Goal: Task Accomplishment & Management: Manage account settings

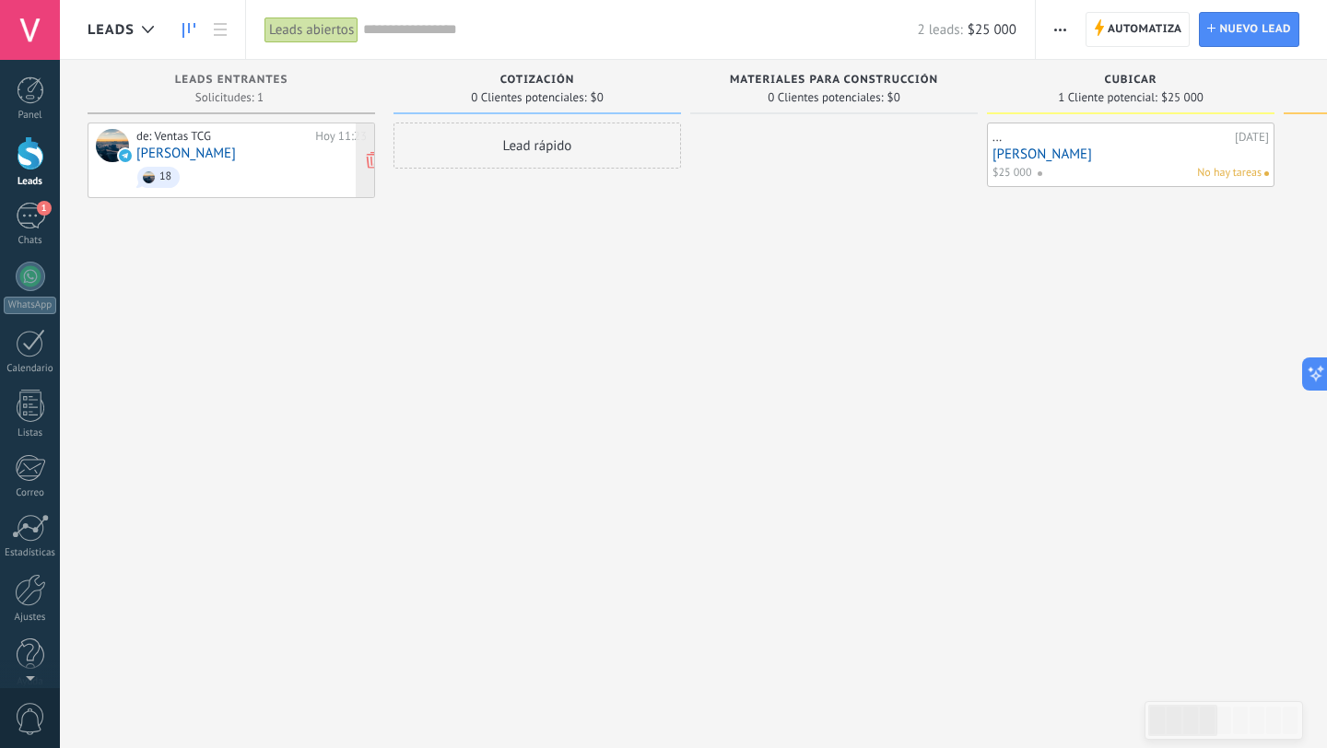
click at [193, 156] on link "[PERSON_NAME]" at bounding box center [186, 154] width 100 height 16
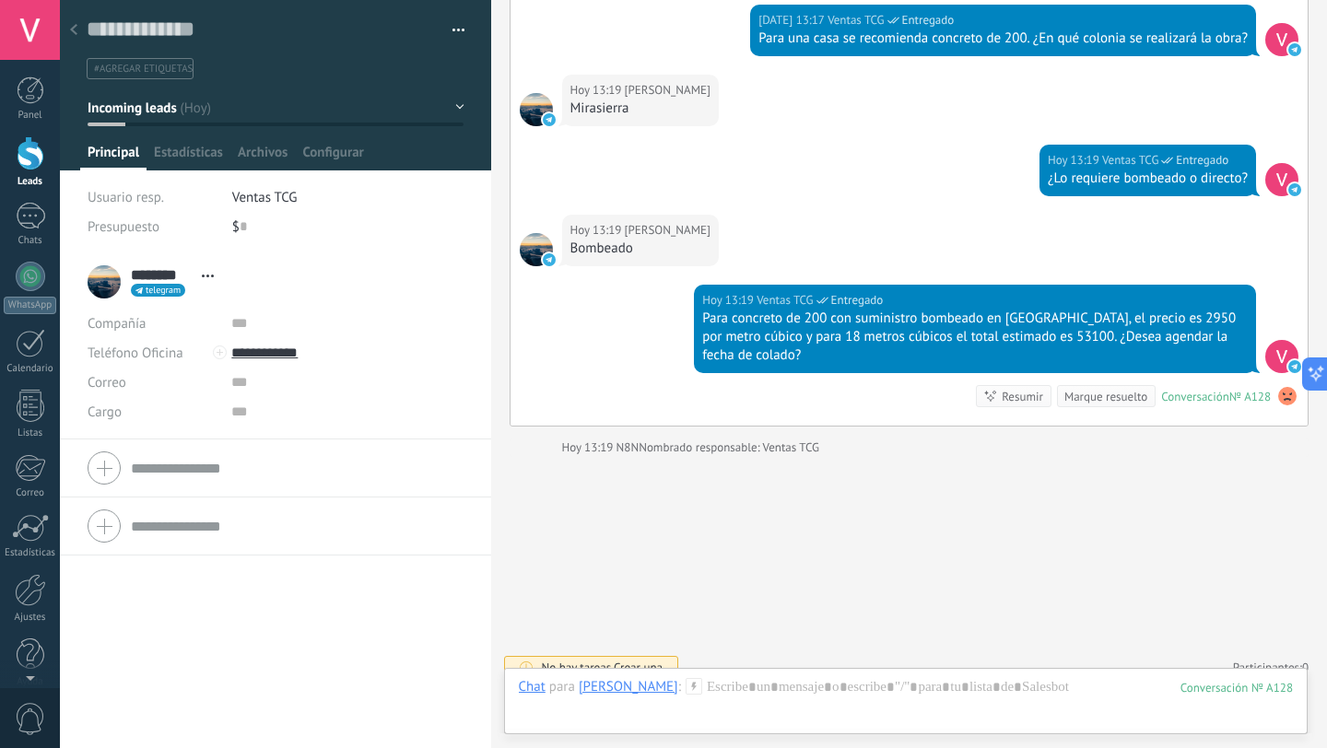
scroll to position [2297, 0]
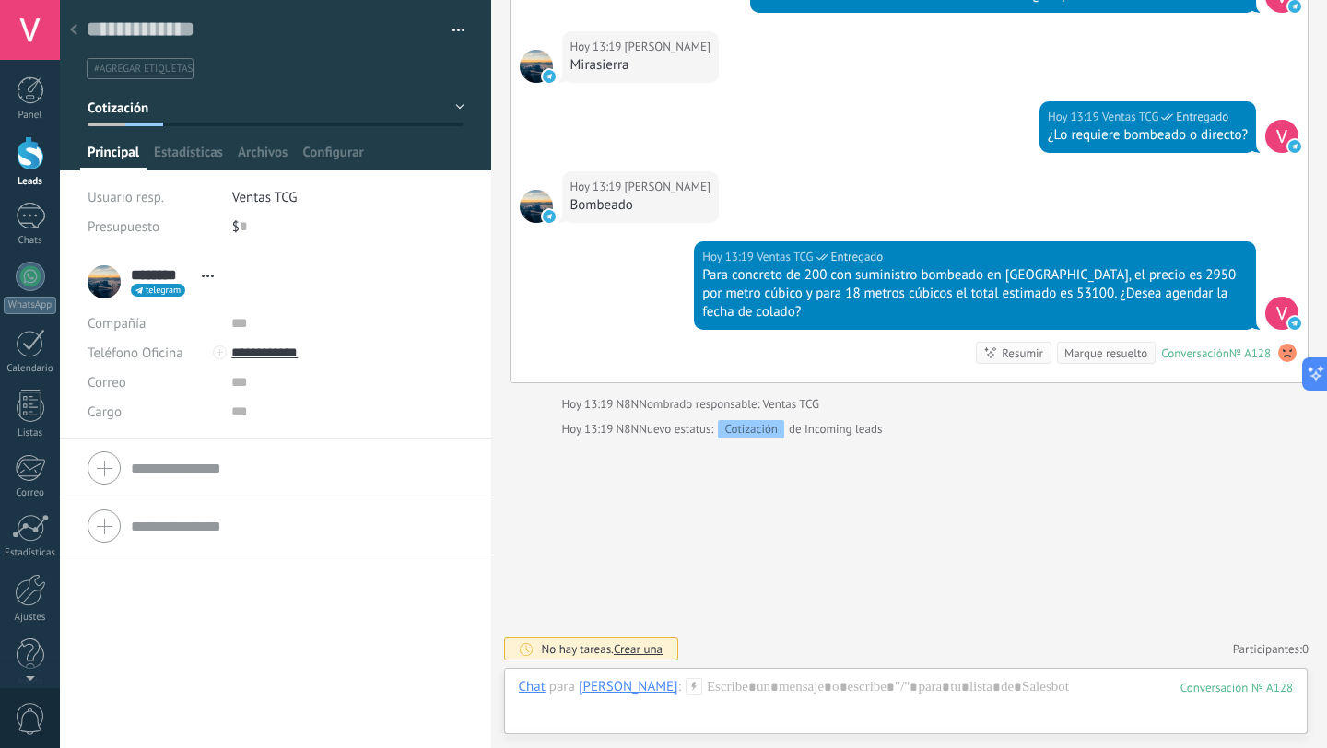
click at [76, 32] on use at bounding box center [73, 29] width 7 height 11
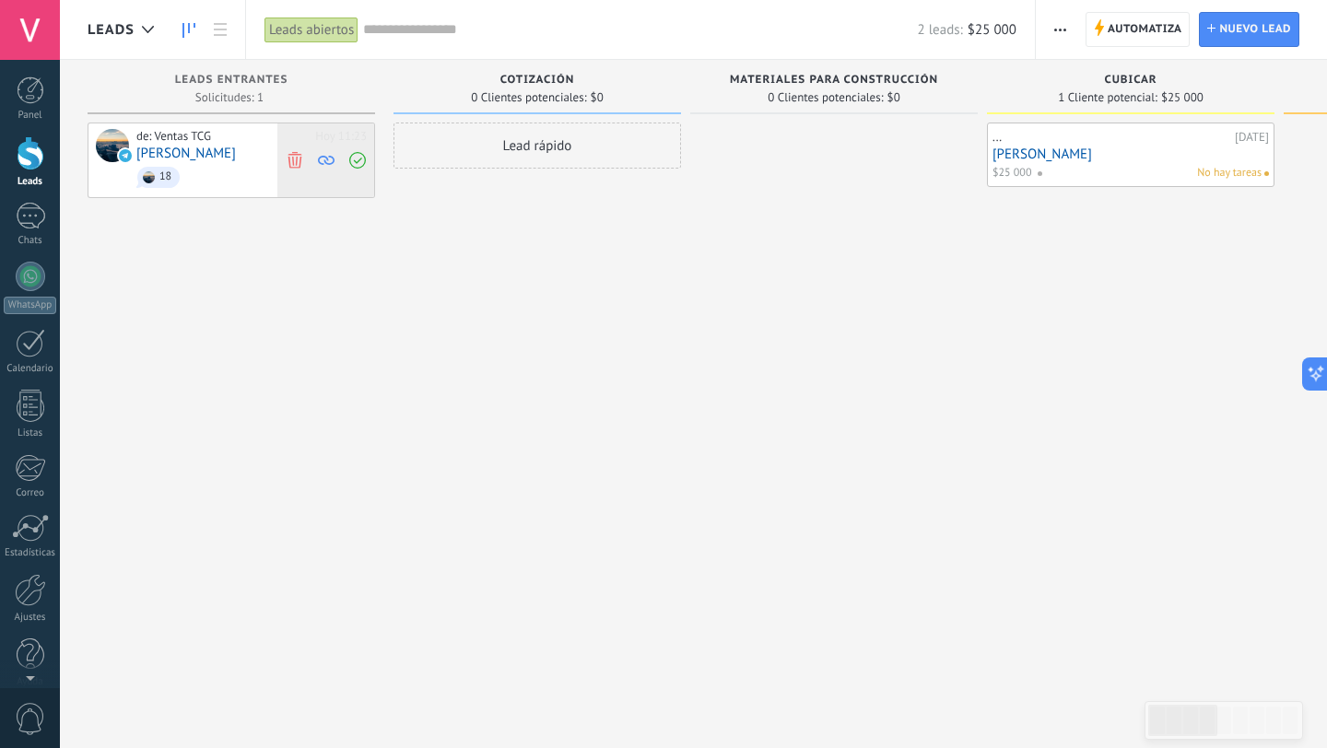
click at [298, 160] on icon at bounding box center [295, 159] width 17 height 17
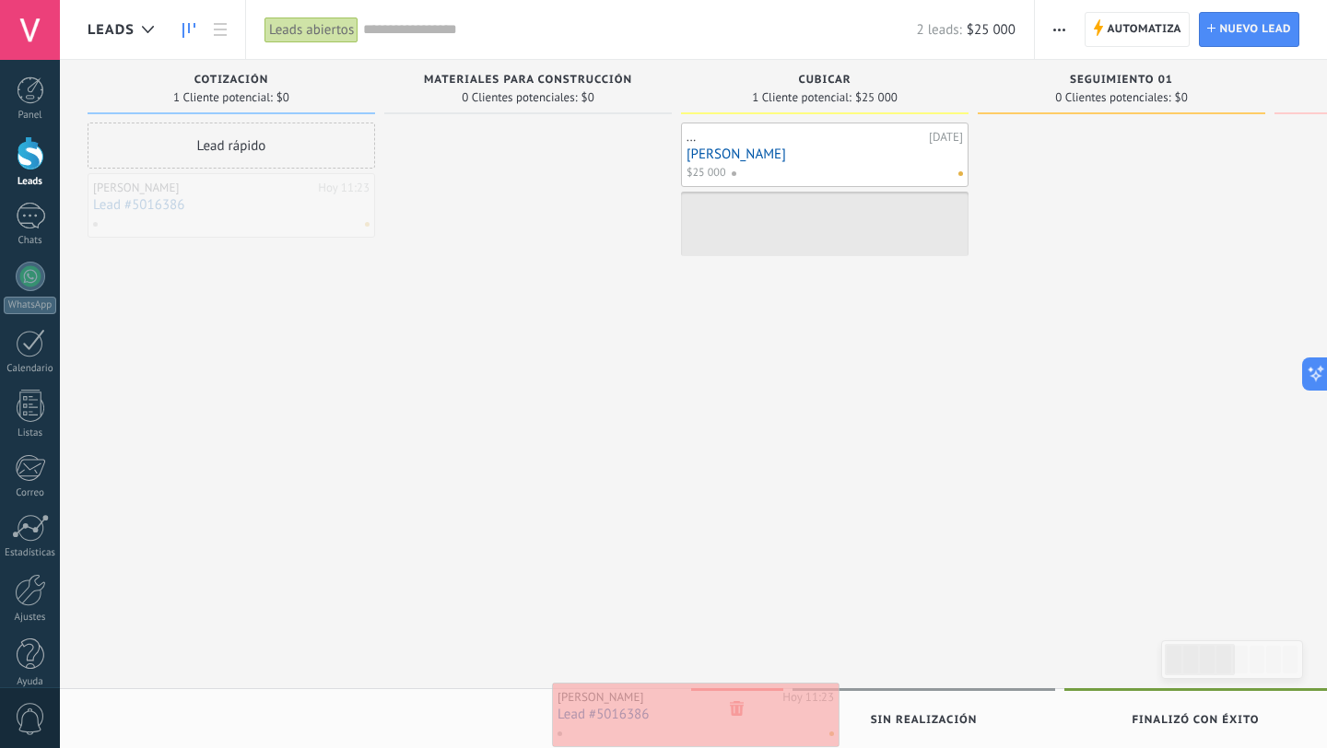
drag, startPoint x: 268, startPoint y: 206, endPoint x: 734, endPoint y: 717, distance: 690.8
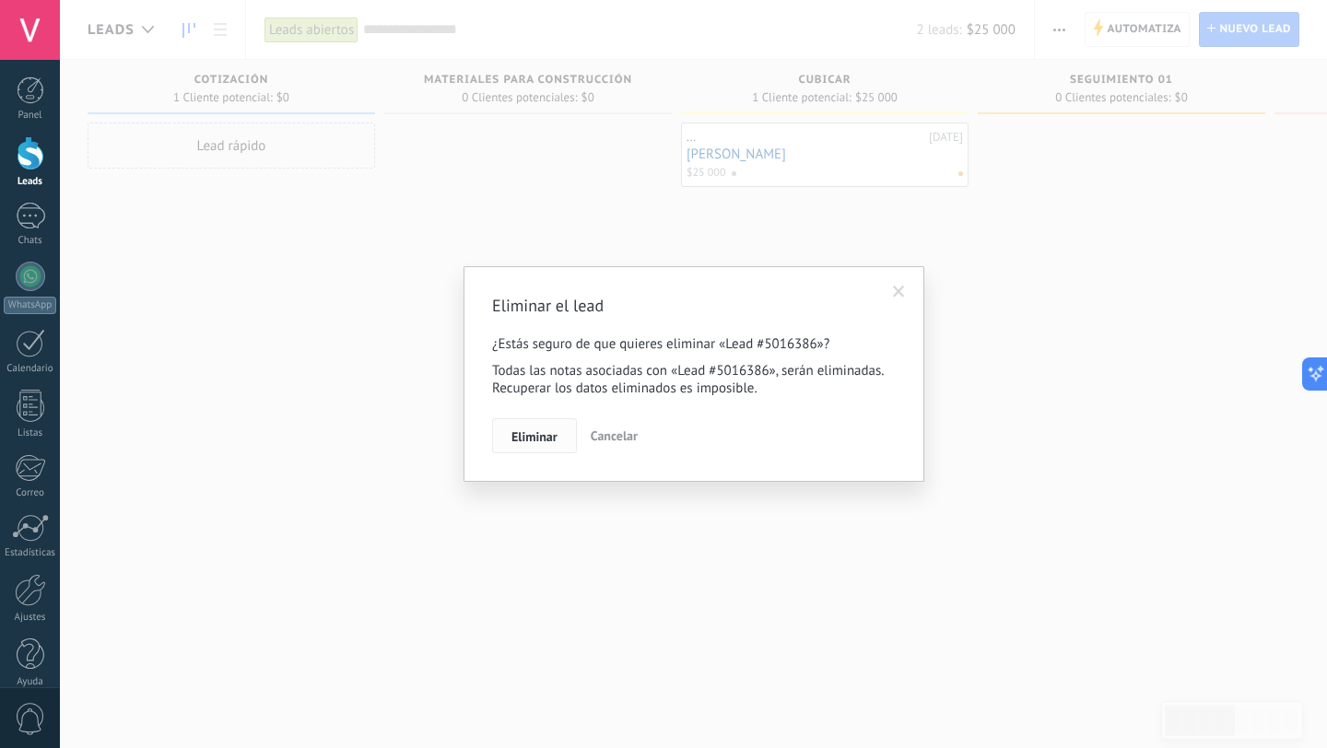
click at [535, 444] on button "Eliminar" at bounding box center [534, 435] width 85 height 35
